Goal: Task Accomplishment & Management: Complete application form

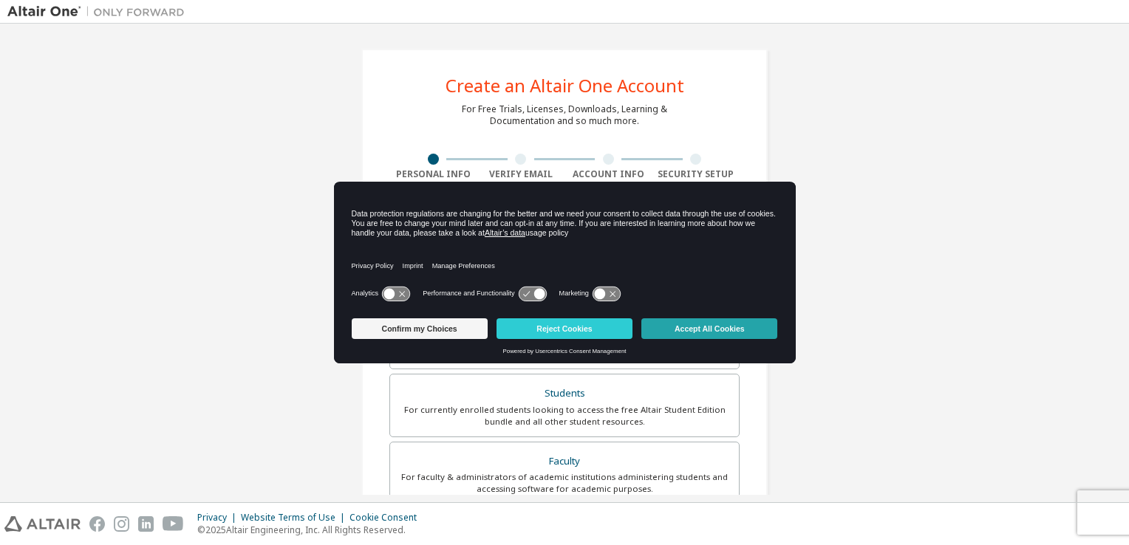
click at [697, 325] on button "Accept All Cookies" at bounding box center [709, 328] width 136 height 21
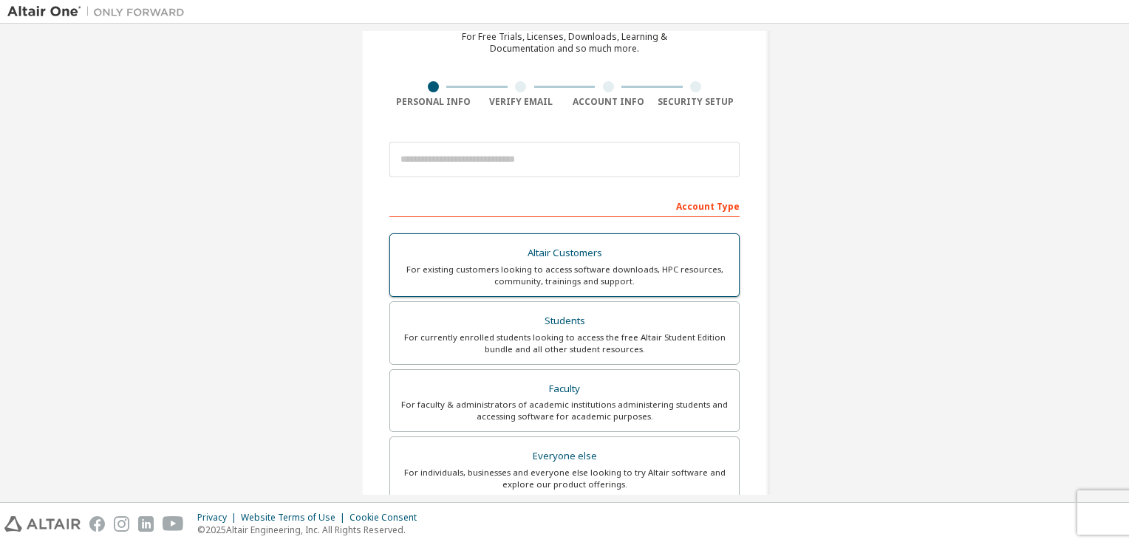
scroll to position [74, 0]
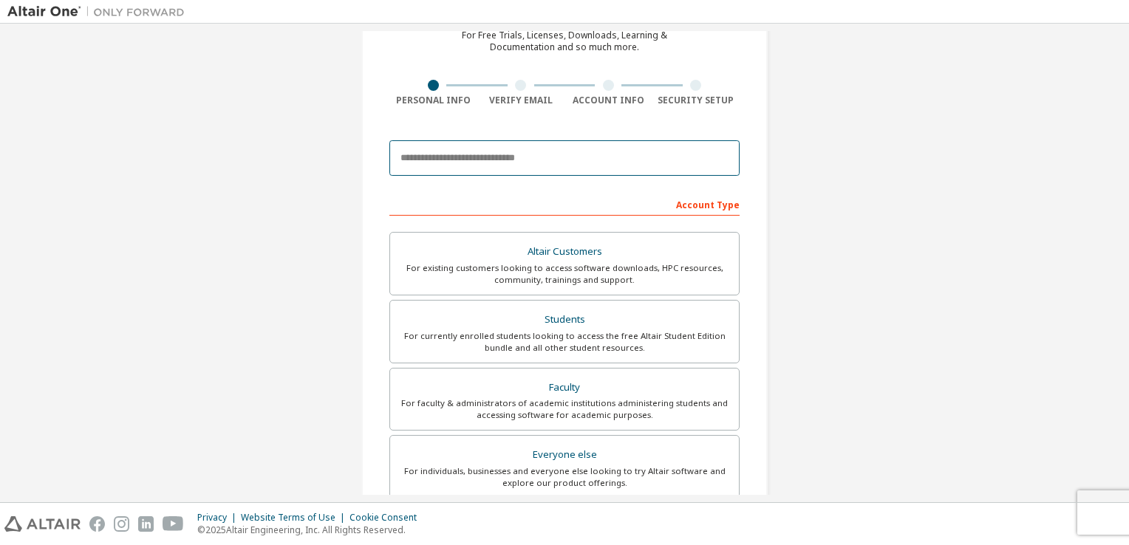
click at [545, 165] on input "email" at bounding box center [564, 157] width 350 height 35
type input "**********"
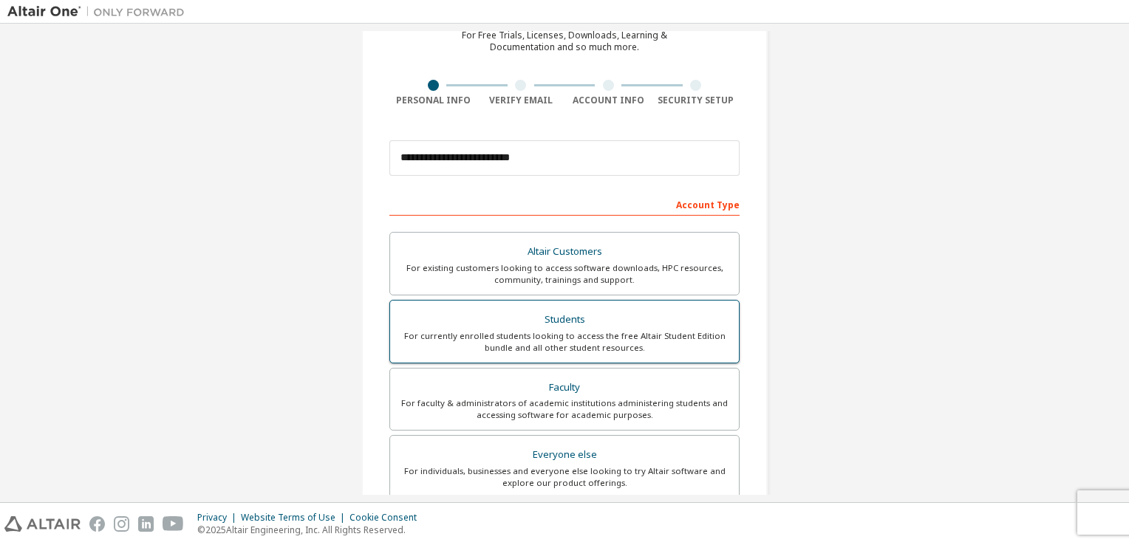
click at [703, 344] on div "For currently enrolled students looking to access the free Altair Student Editi…" at bounding box center [564, 342] width 331 height 24
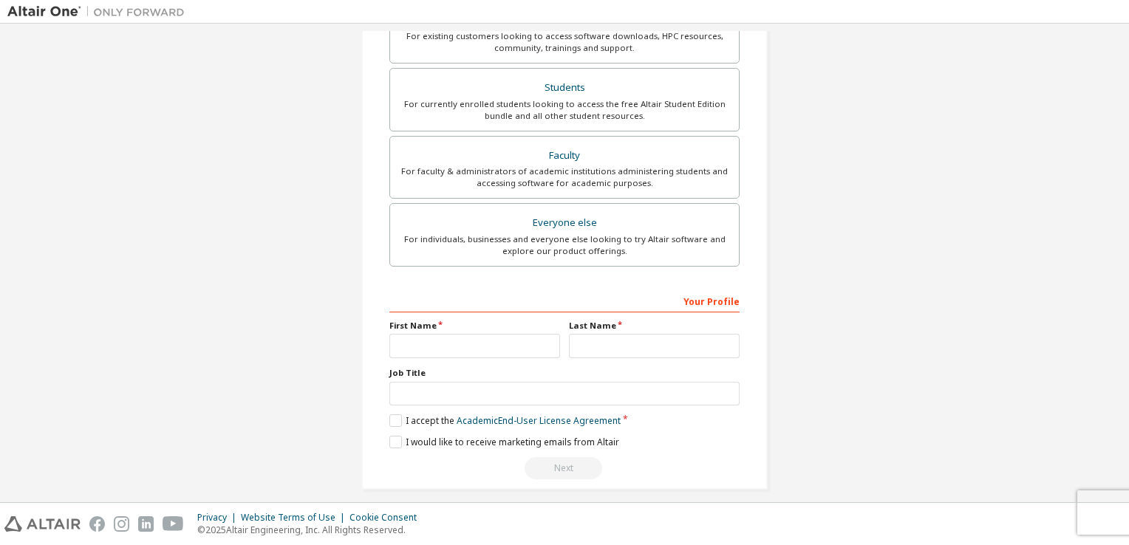
scroll to position [315, 0]
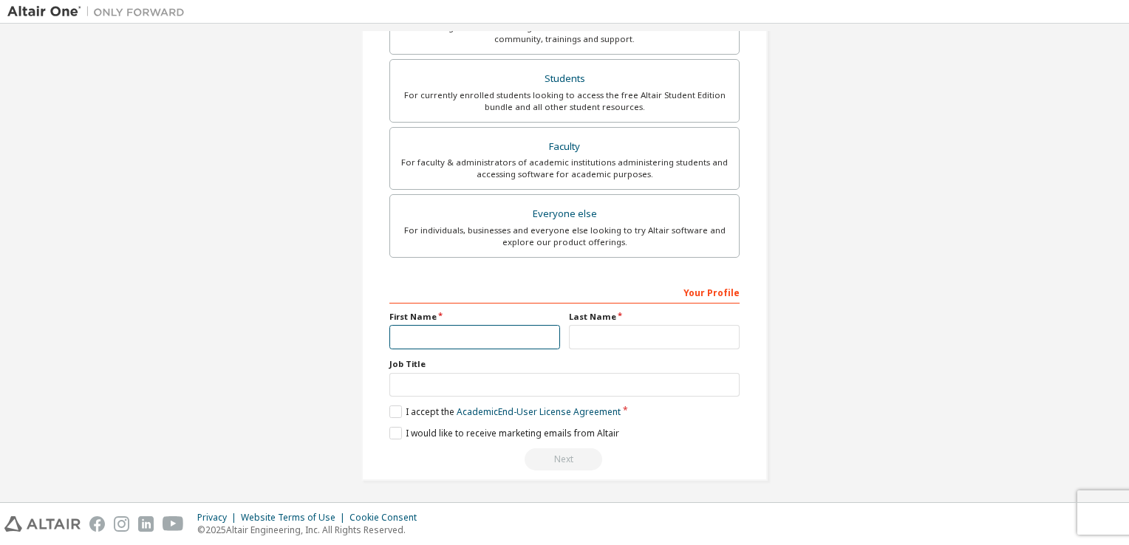
click at [531, 341] on input "text" at bounding box center [474, 337] width 171 height 24
type input "*******"
click at [603, 336] on input "text" at bounding box center [654, 337] width 171 height 24
type input "*******"
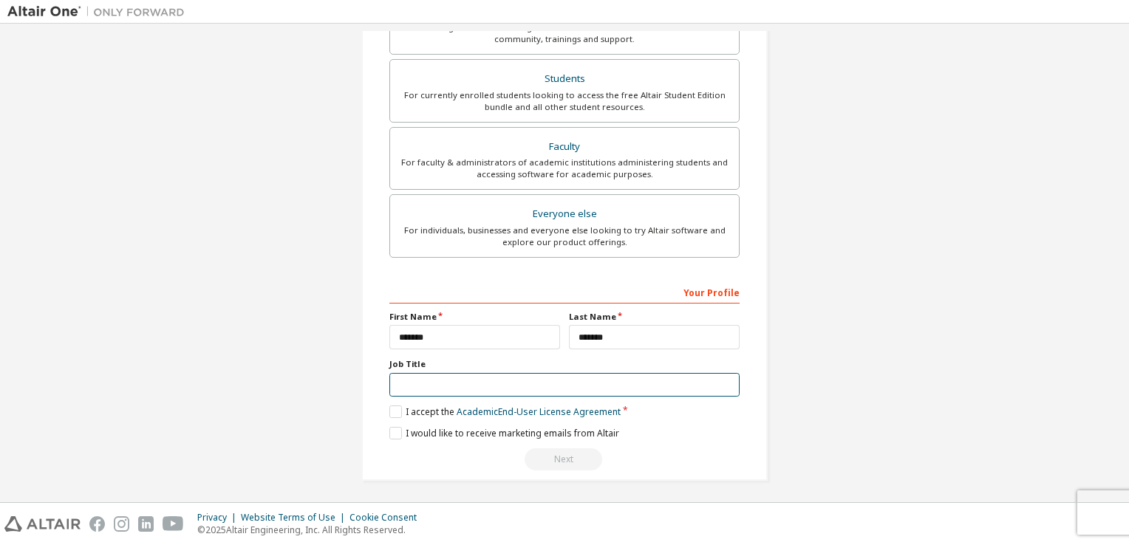
click at [417, 382] on input "text" at bounding box center [564, 385] width 350 height 24
click at [393, 409] on label "I accept the Academic End-User License Agreement" at bounding box center [504, 412] width 231 height 13
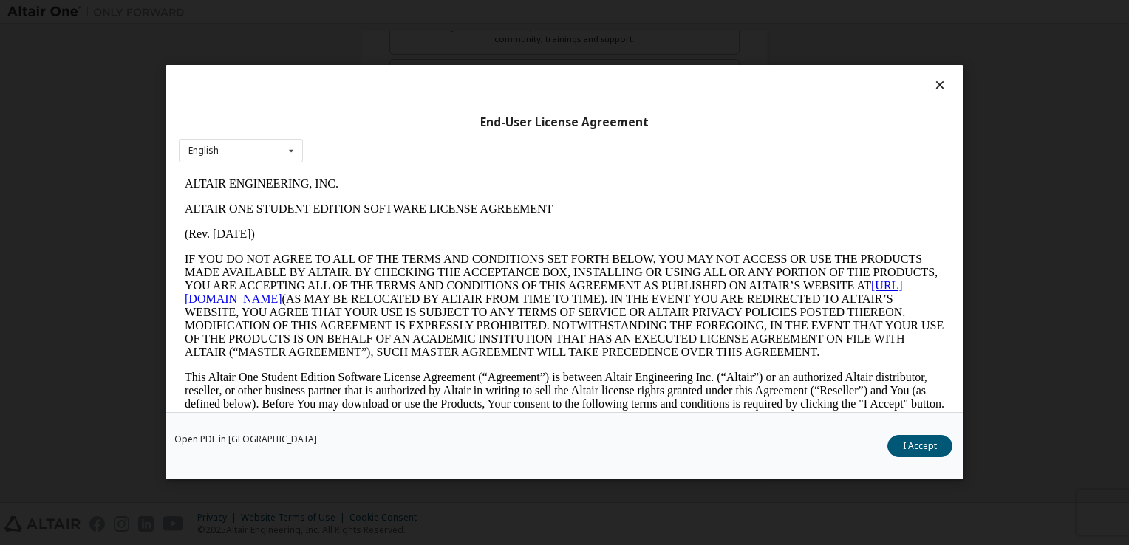
scroll to position [0, 0]
click at [257, 156] on div "English English" at bounding box center [241, 151] width 124 height 24
click at [266, 172] on div "English" at bounding box center [241, 175] width 123 height 24
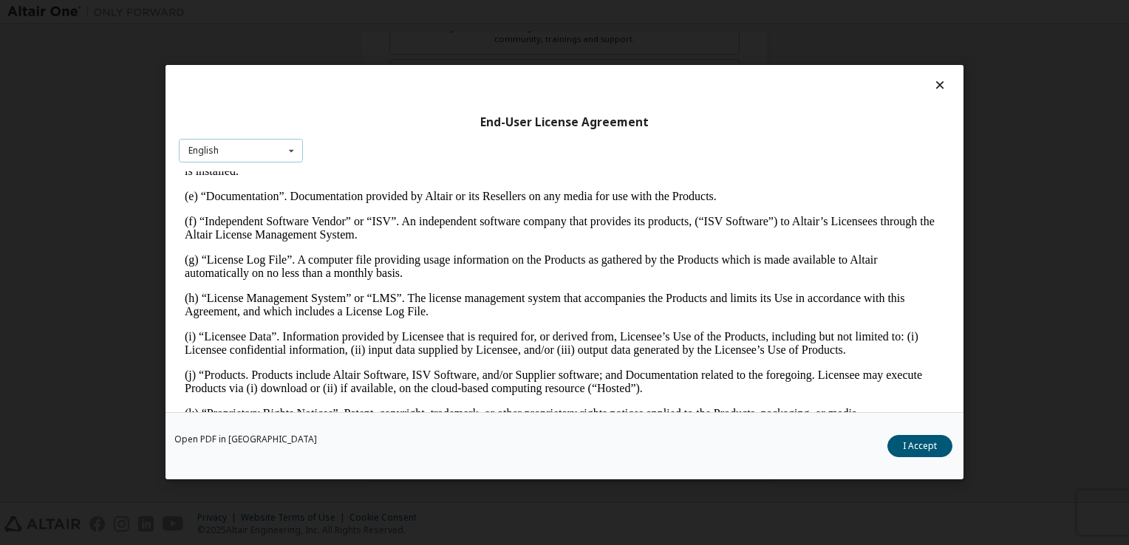
scroll to position [517, 0]
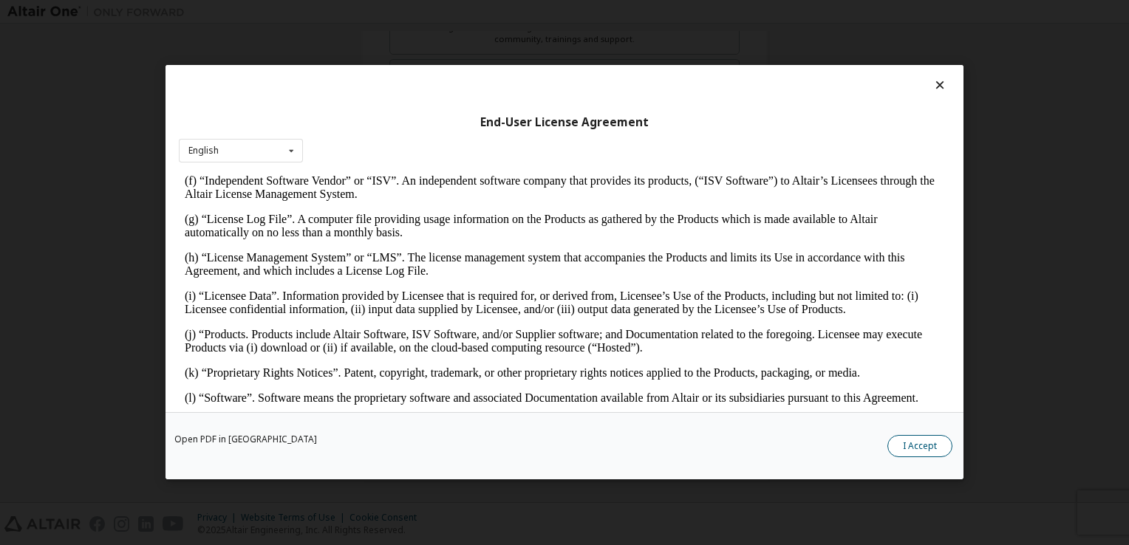
click at [928, 451] on button "I Accept" at bounding box center [919, 447] width 65 height 22
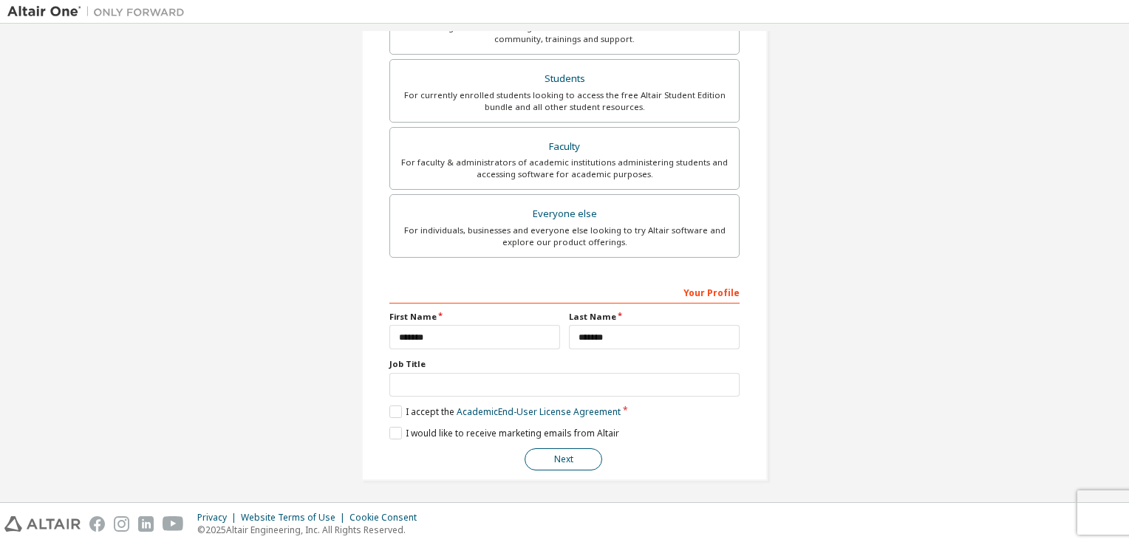
click at [557, 456] on button "Next" at bounding box center [564, 459] width 78 height 22
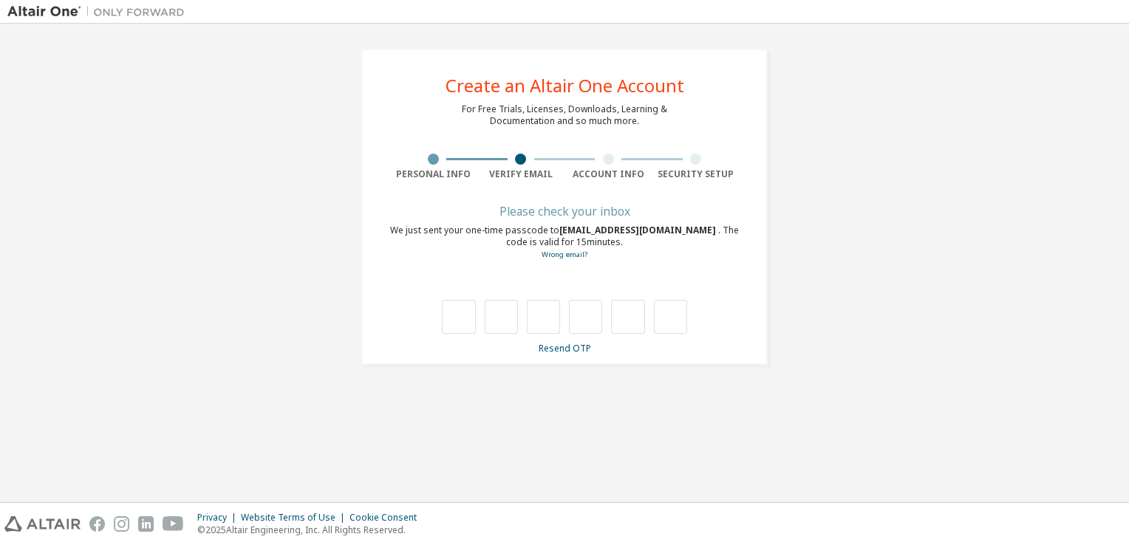
type input "*"
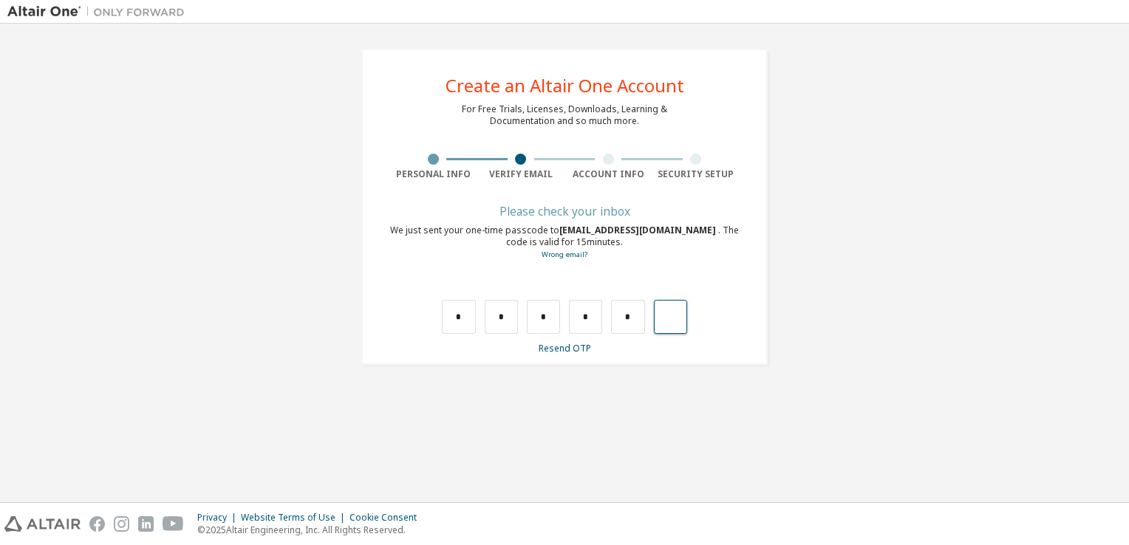
type input "*"
